Goal: Information Seeking & Learning: Find specific fact

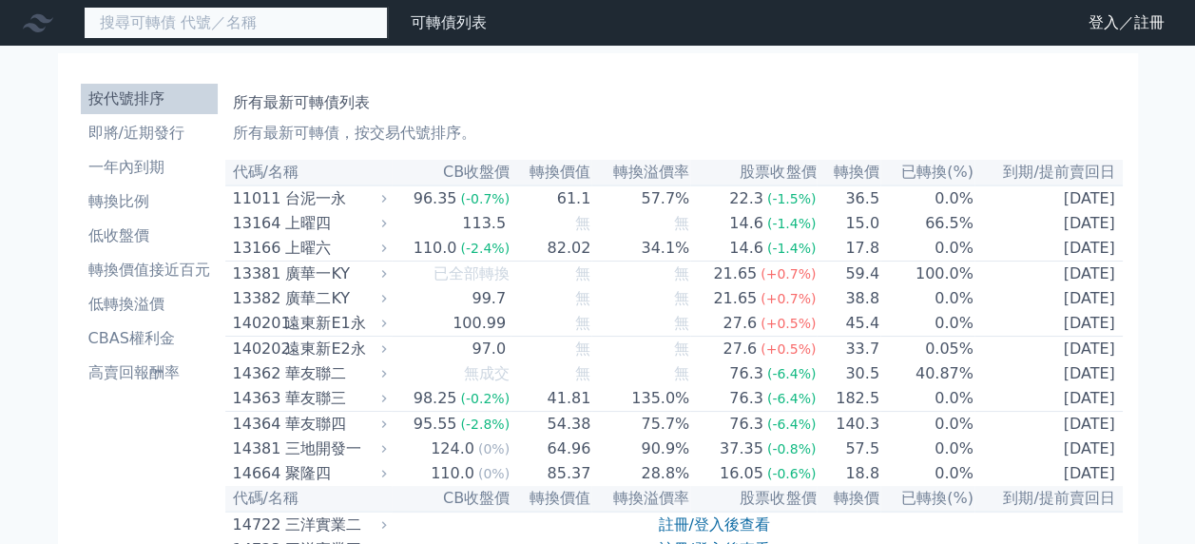
click at [266, 18] on input at bounding box center [236, 23] width 304 height 32
click at [177, 22] on input at bounding box center [236, 23] width 304 height 32
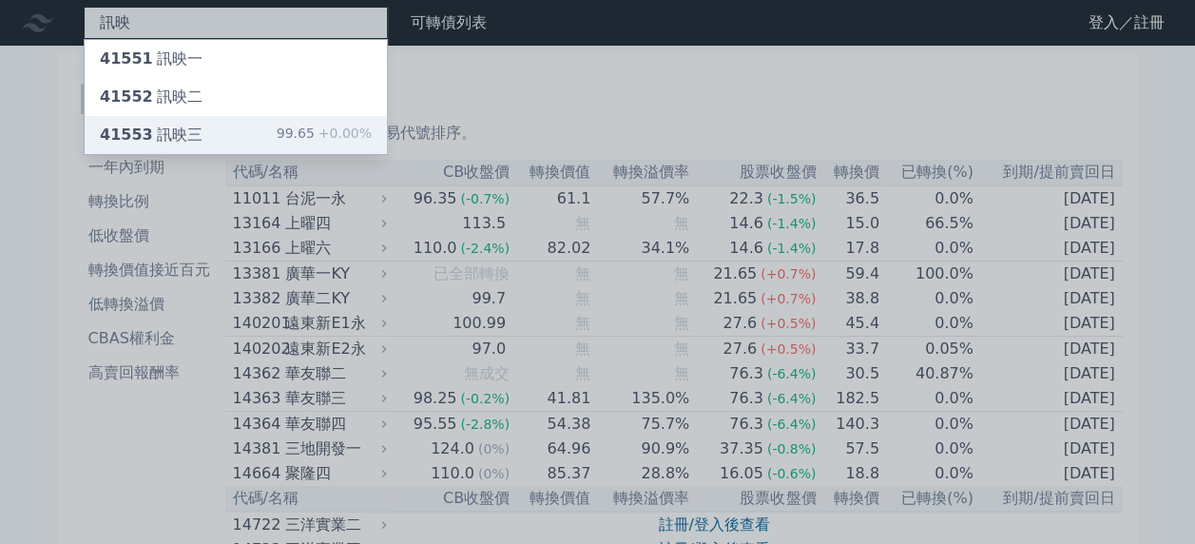
type input "訊映"
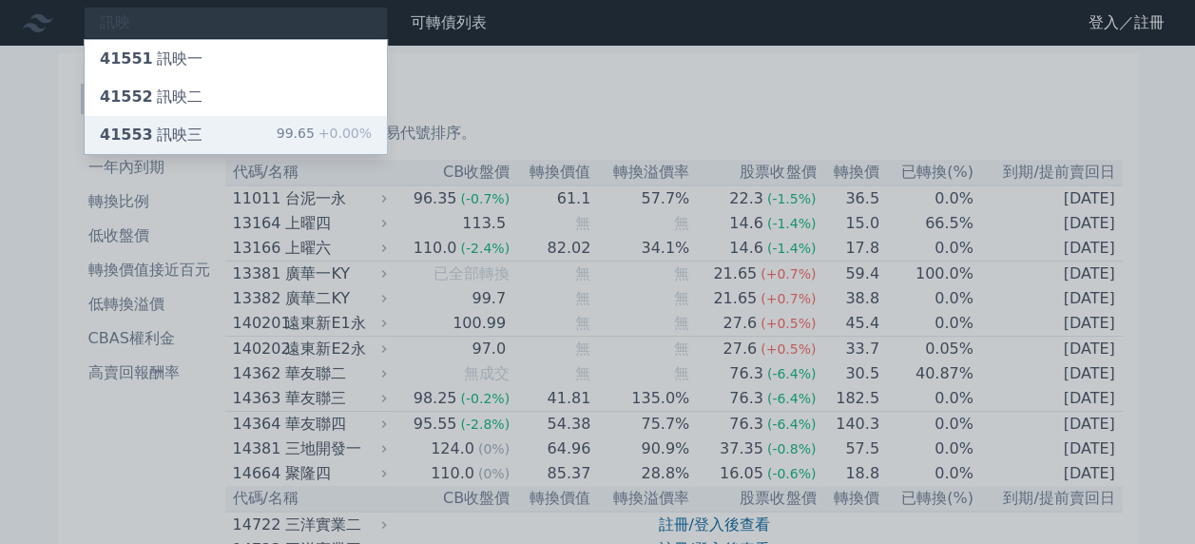
click at [156, 134] on div "41553 訊映三" at bounding box center [151, 135] width 103 height 23
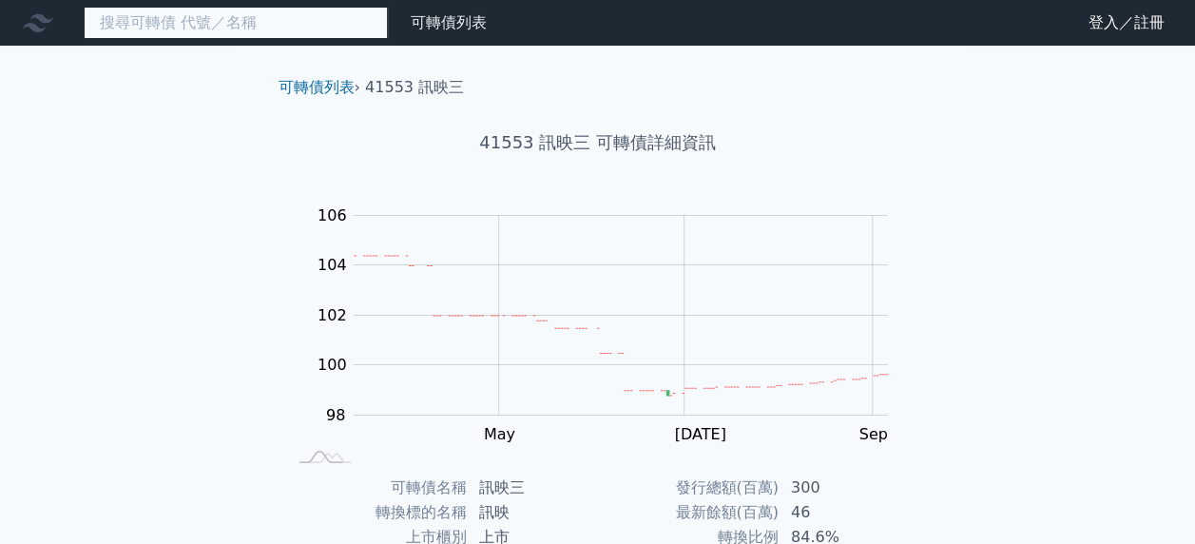
click at [182, 17] on input at bounding box center [236, 23] width 304 height 32
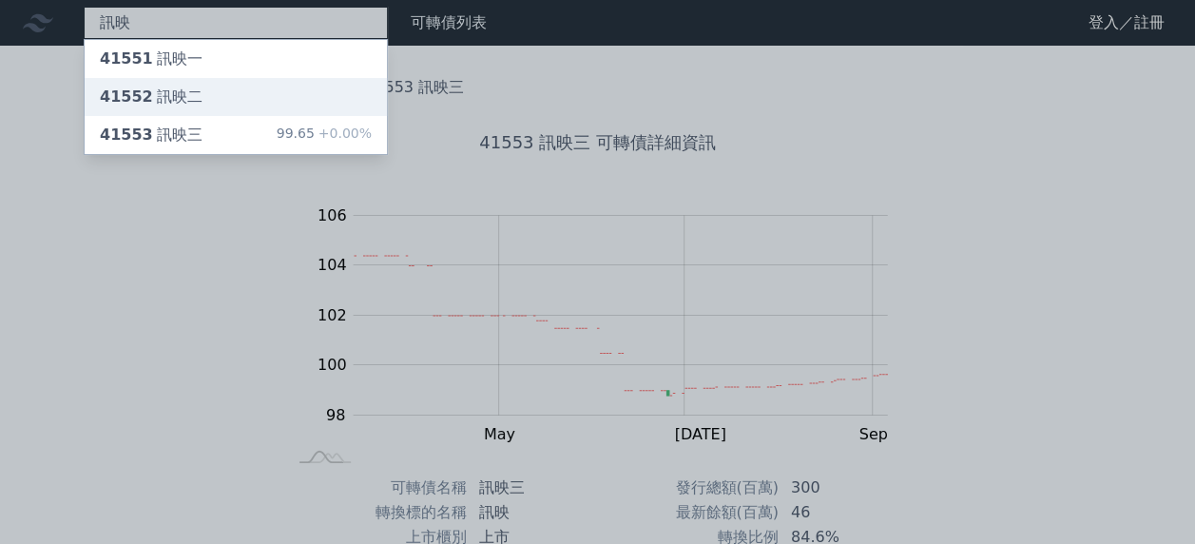
type input "訊映"
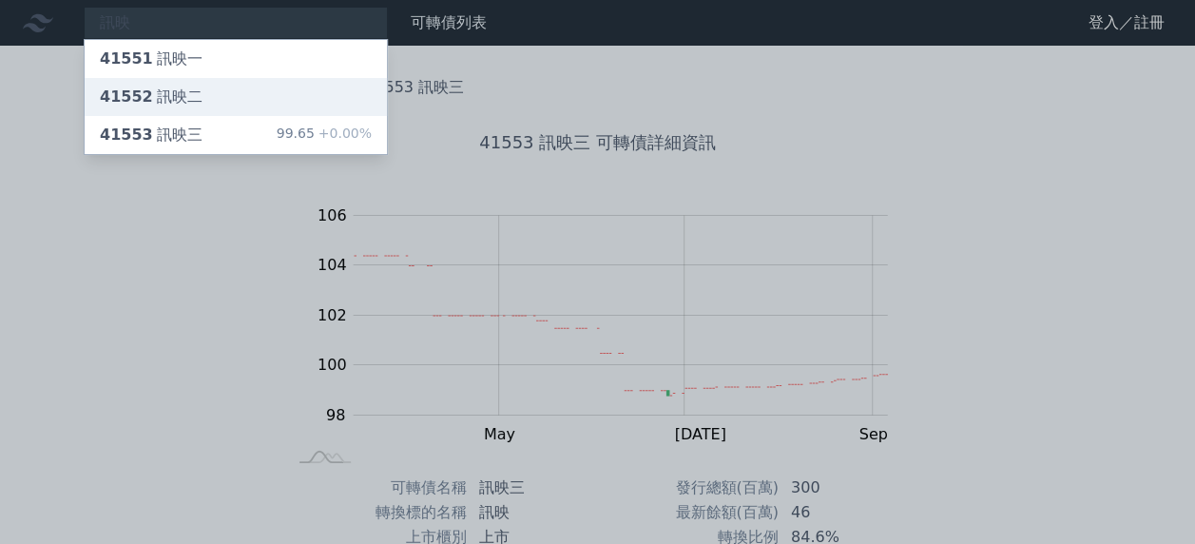
click at [177, 98] on div "41552 訊映二" at bounding box center [151, 97] width 103 height 23
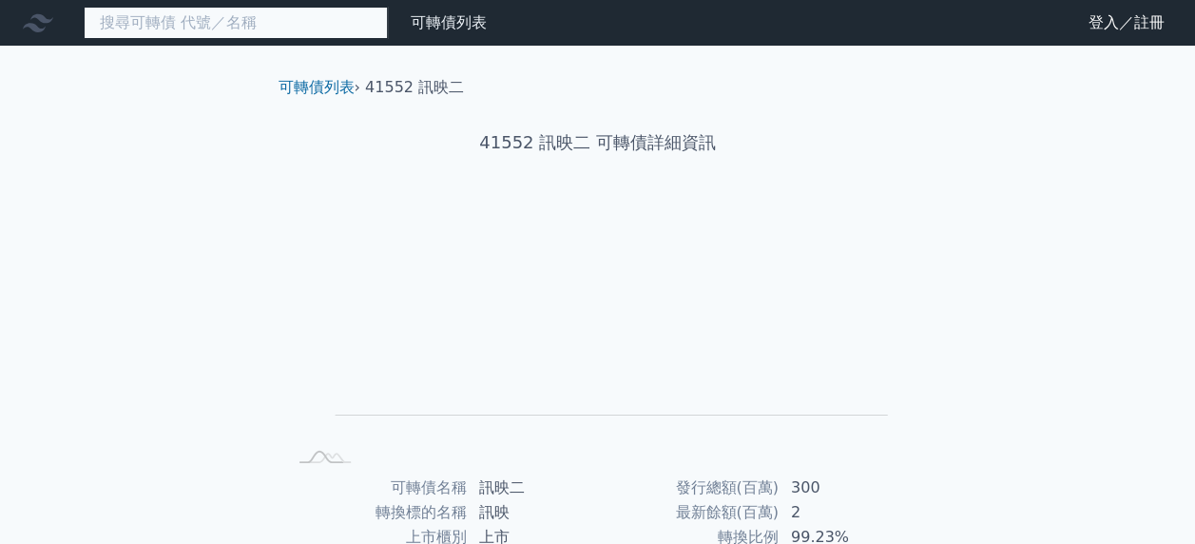
click at [258, 19] on input at bounding box center [236, 23] width 304 height 32
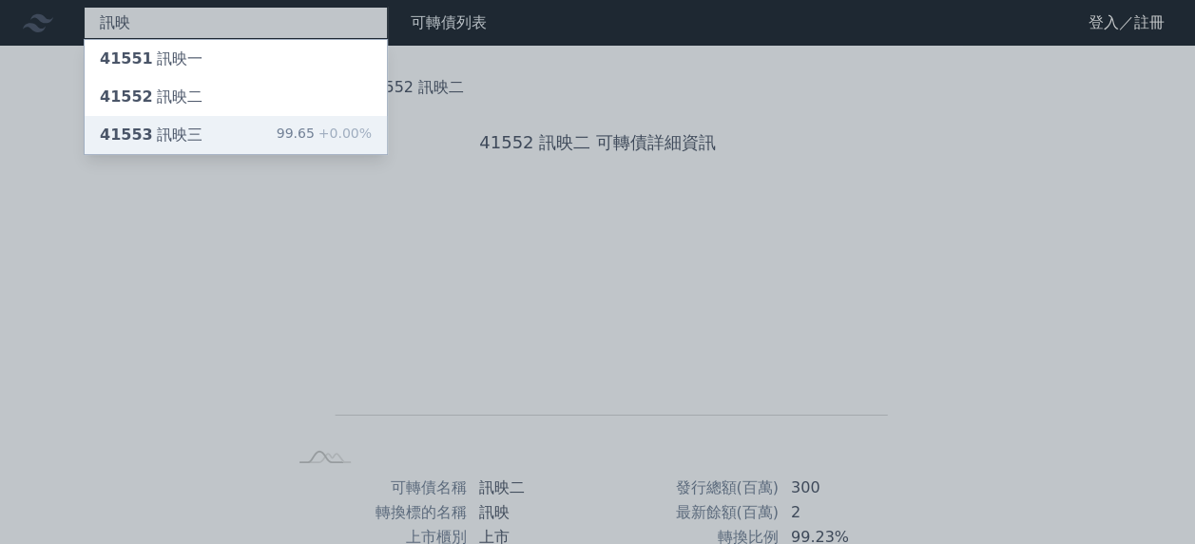
type input "訊映"
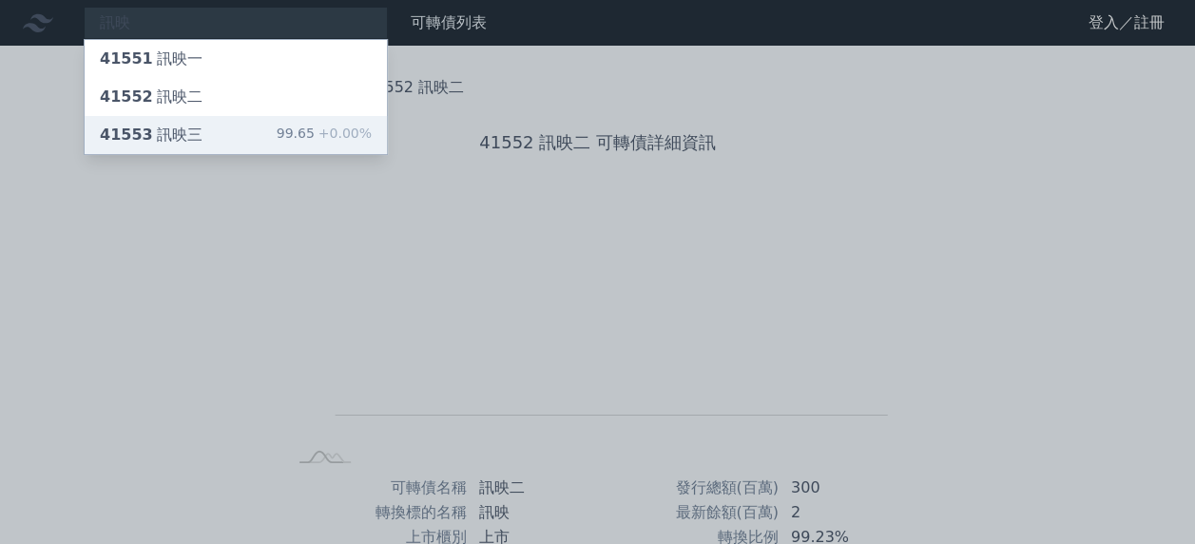
click at [139, 138] on span "41553" at bounding box center [126, 134] width 53 height 18
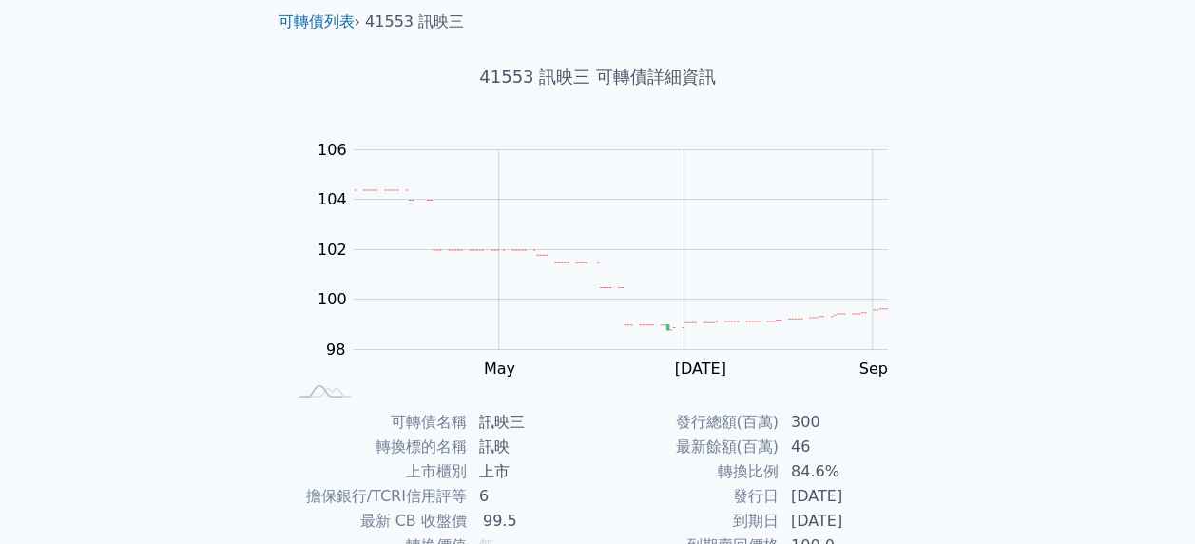
scroll to position [95, 0]
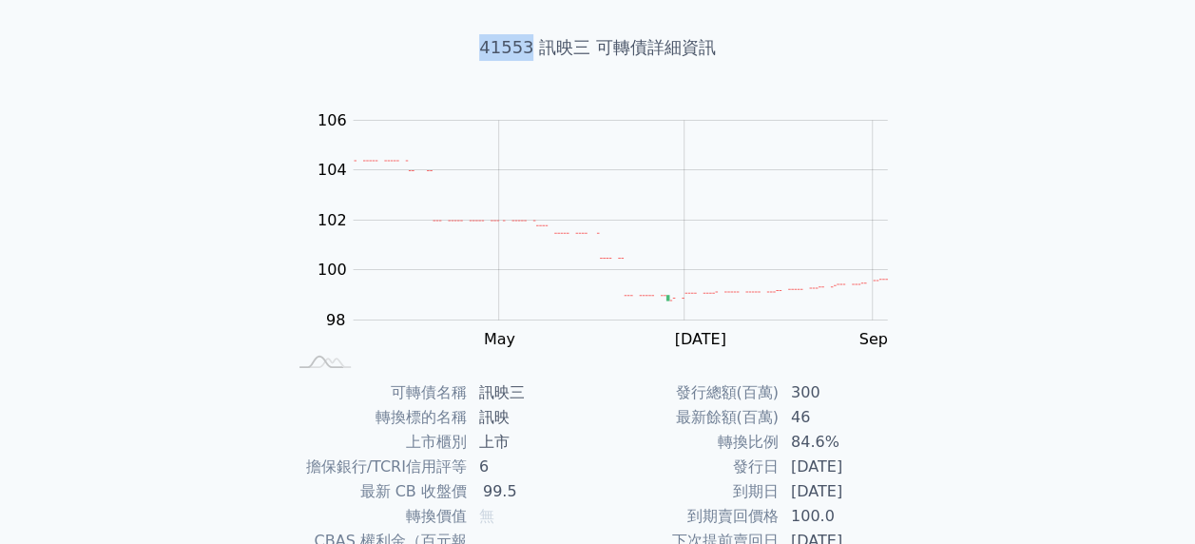
drag, startPoint x: 483, startPoint y: 45, endPoint x: 528, endPoint y: 45, distance: 45.6
click at [528, 45] on h1 "41553 訊映三 可轉債詳細資訊" at bounding box center [597, 47] width 669 height 27
drag, startPoint x: 528, startPoint y: 45, endPoint x: 513, endPoint y: 46, distance: 15.2
copy h1 "41553"
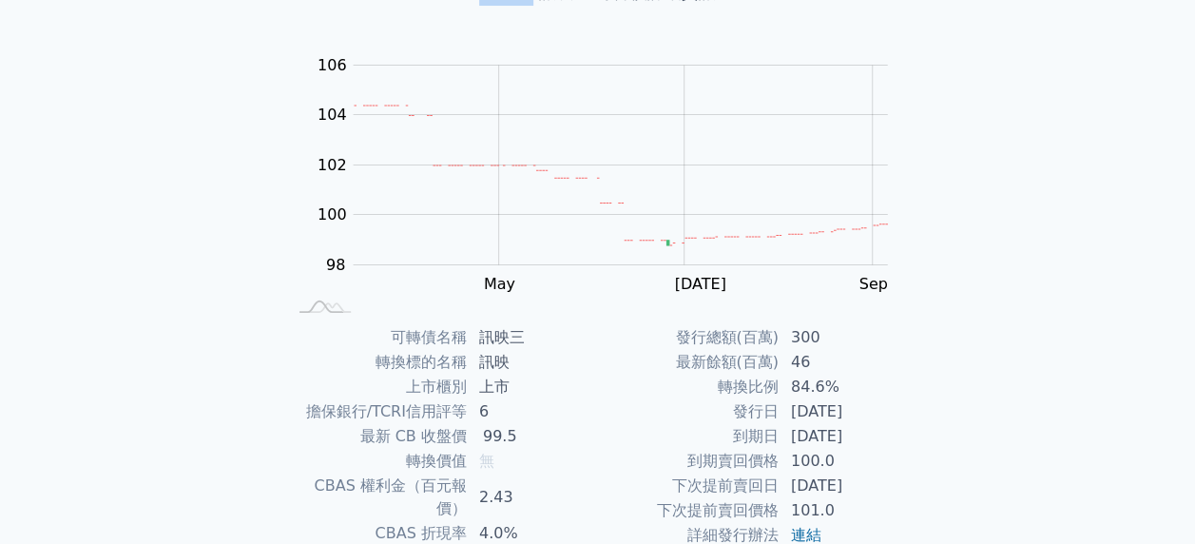
scroll to position [285, 0]
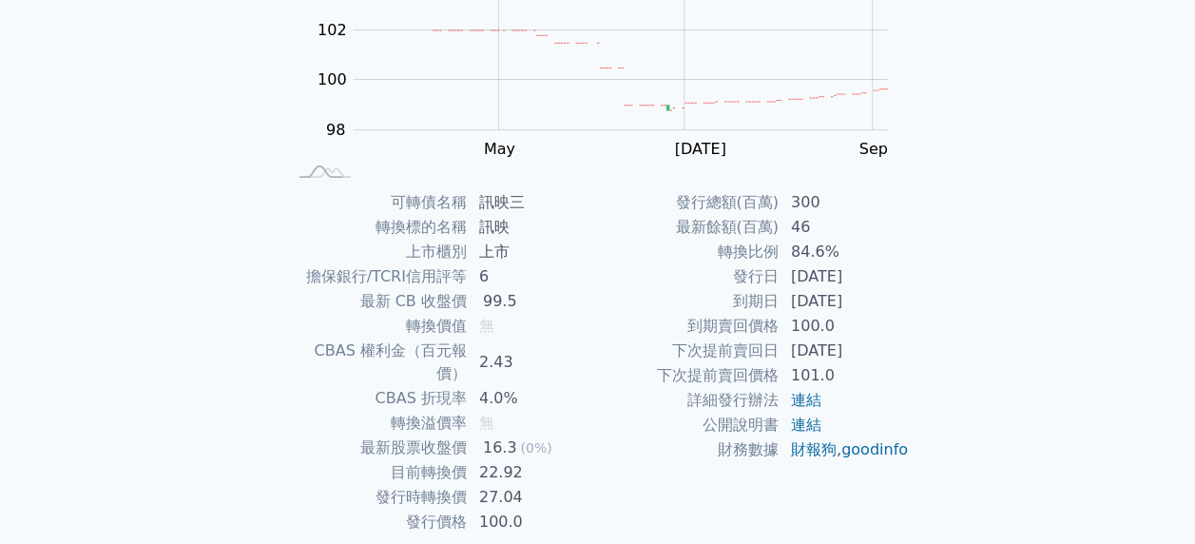
click at [113, 425] on div "可轉債列表 財務數據 可轉債列表 財務數據 登入／註冊 登入／註冊 可轉債列表 › 41553 訊映三 41553 訊映三 可轉債詳細資訊 Zoom Out …" at bounding box center [597, 166] width 1195 height 903
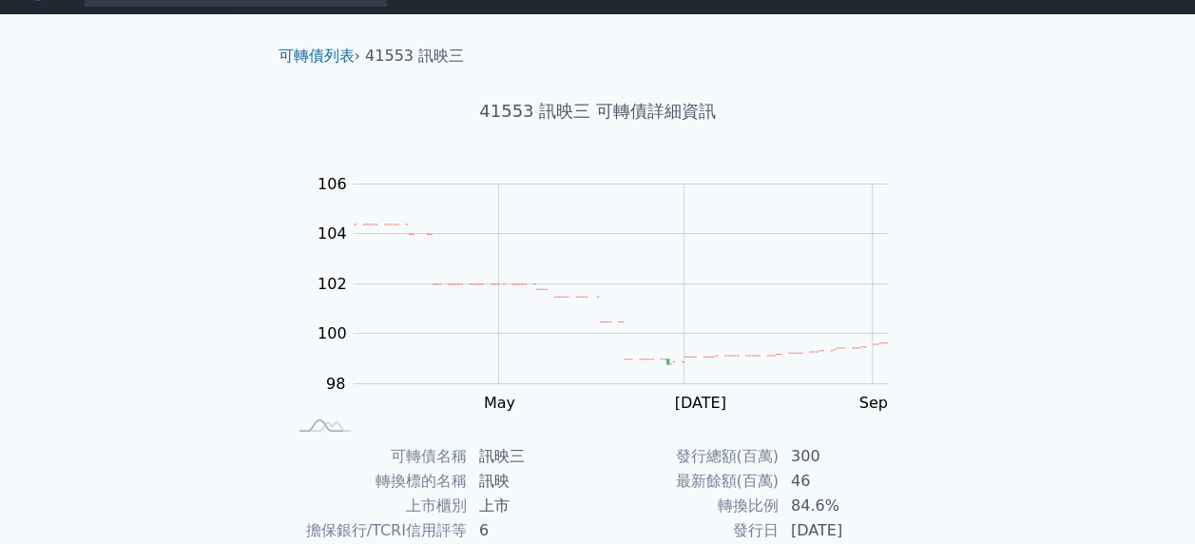
scroll to position [0, 0]
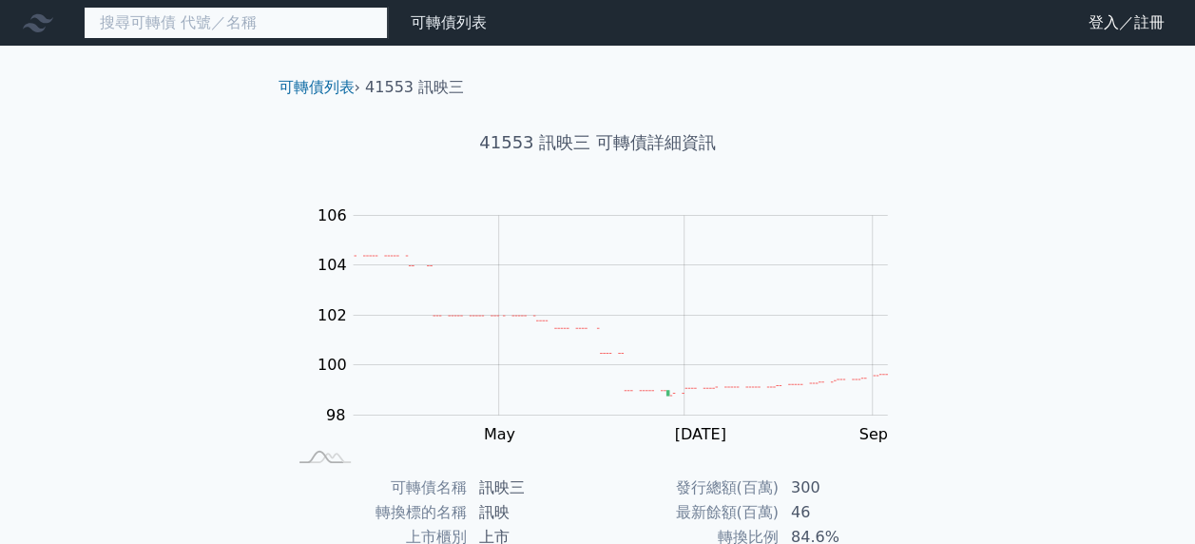
click at [217, 19] on input at bounding box center [236, 23] width 304 height 32
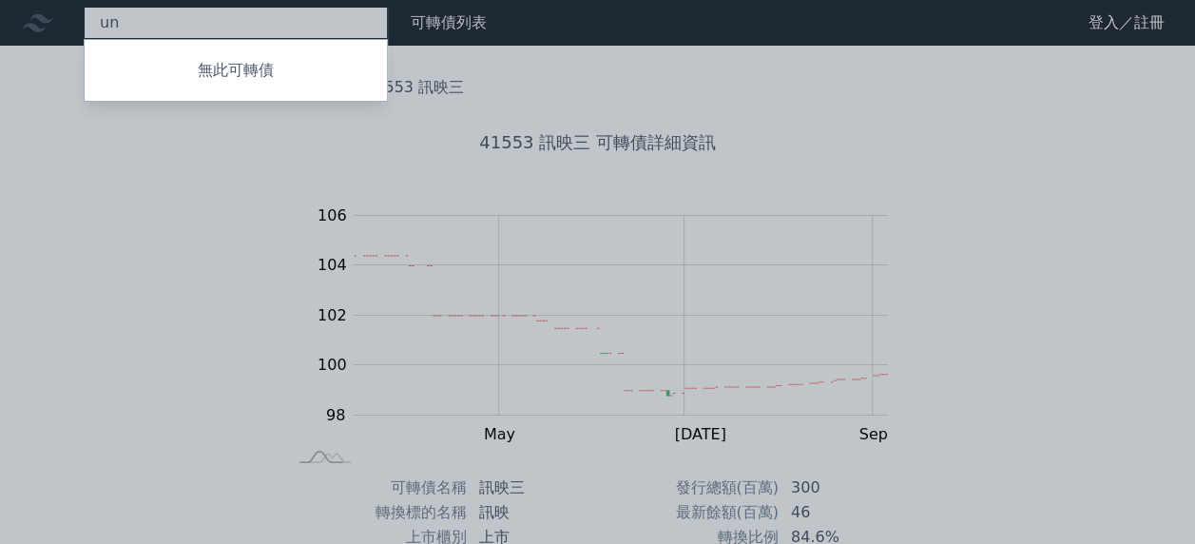
type input "u"
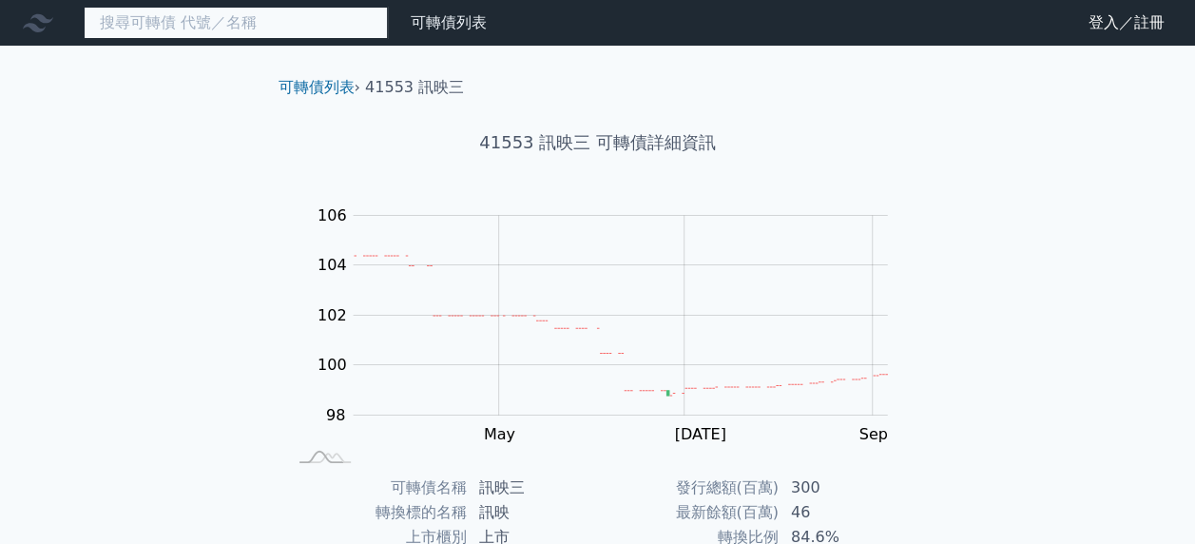
click at [129, 23] on input at bounding box center [236, 23] width 304 height 32
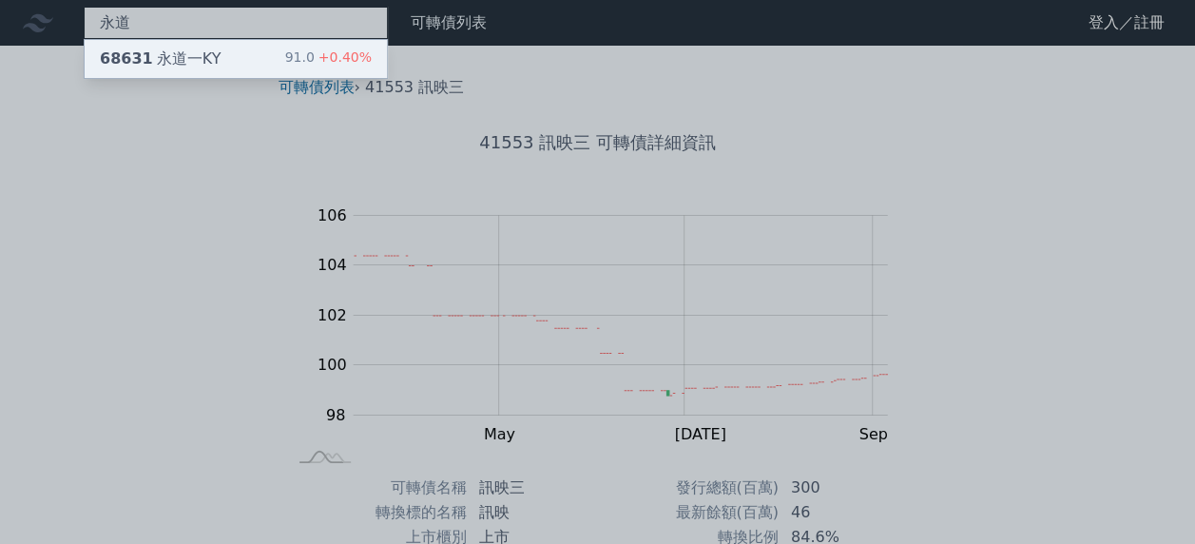
type input "永道"
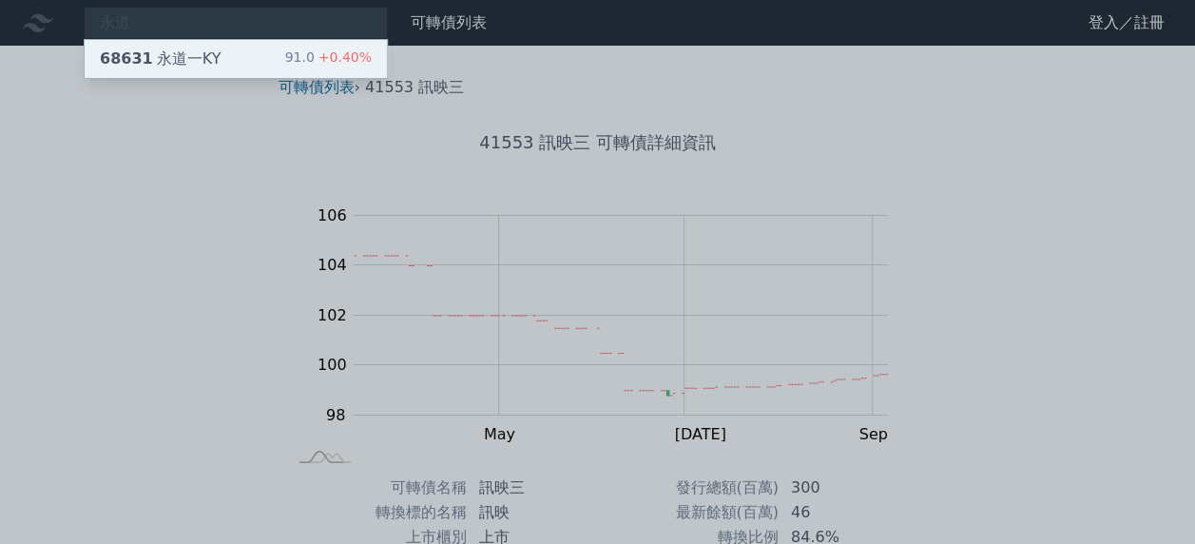
click at [155, 54] on div "68631 [GEOGRAPHIC_DATA]" at bounding box center [160, 59] width 121 height 23
